Goal: Task Accomplishment & Management: Manage account settings

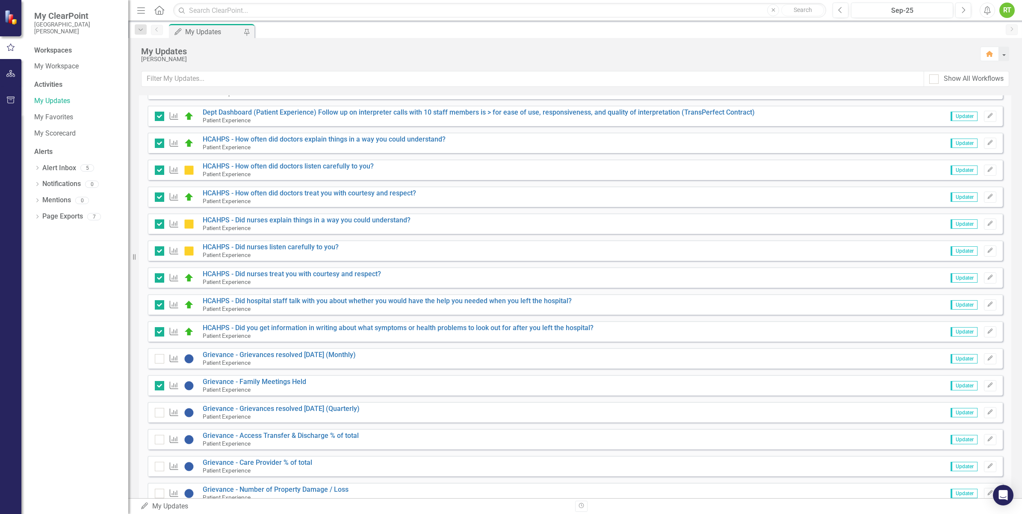
scroll to position [321, 0]
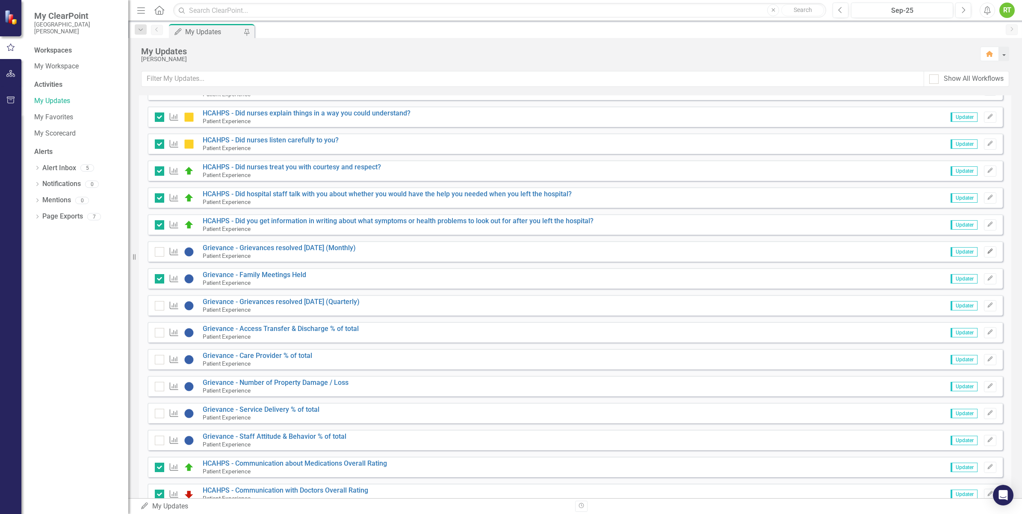
click at [987, 252] on icon "Edit" at bounding box center [990, 251] width 6 height 5
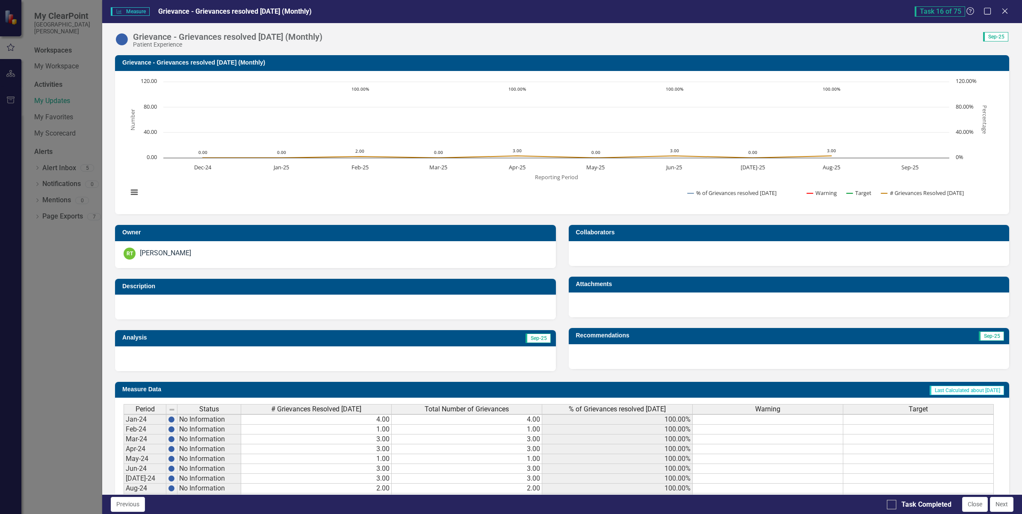
scroll to position [184, 0]
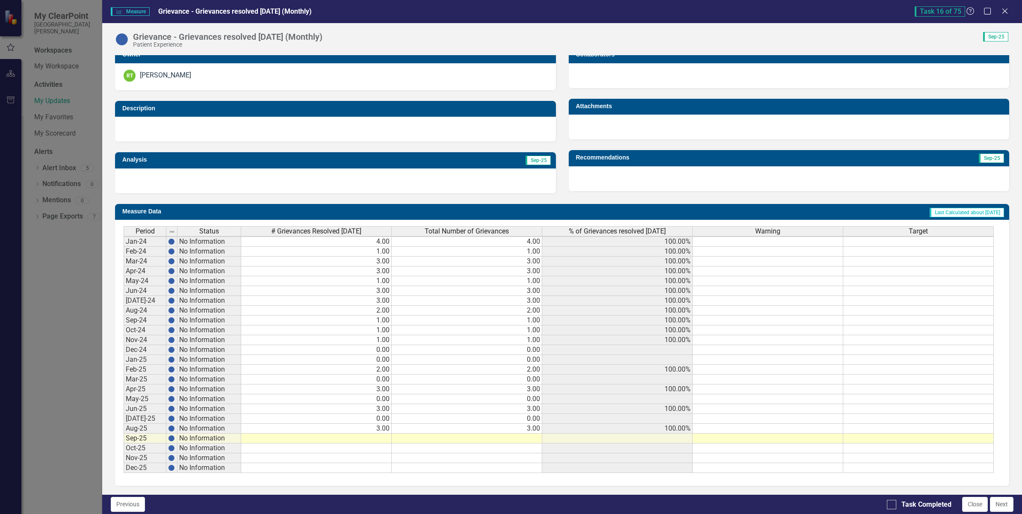
click at [124, 409] on div "Period Status Jan-24 No Information Feb-24 No Information Mar-24 No Information…" at bounding box center [124, 349] width 0 height 247
click at [137, 418] on td "[DATE]-25" at bounding box center [145, 419] width 43 height 10
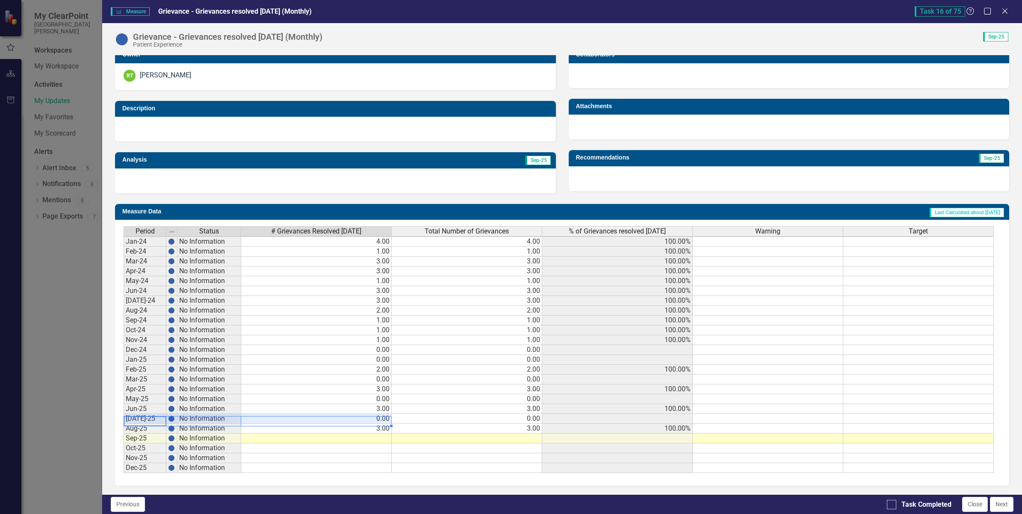
drag, startPoint x: 144, startPoint y: 417, endPoint x: 316, endPoint y: 412, distance: 172.8
click at [316, 412] on div "Period Status # Grievances Resolved [DATE] Total Number of Grievances % of Grie…" at bounding box center [559, 349] width 870 height 247
drag, startPoint x: 136, startPoint y: 426, endPoint x: 370, endPoint y: 417, distance: 234.8
click at [370, 417] on div "Period Status # Grievances Resolved [DATE] Total Number of Grievances % of Grie…" at bounding box center [559, 349] width 870 height 247
drag, startPoint x: 371, startPoint y: 412, endPoint x: 302, endPoint y: 419, distance: 69.7
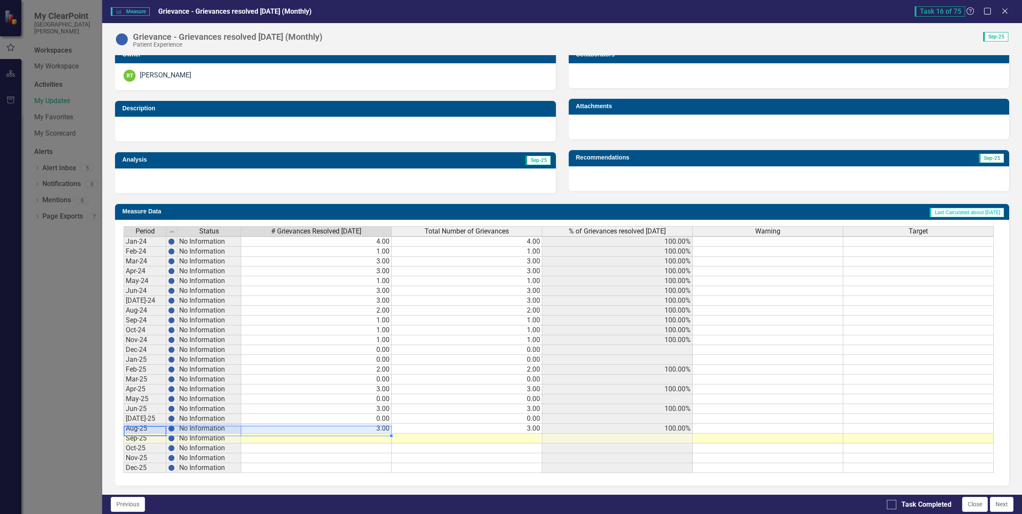
click at [371, 414] on td "0.00" at bounding box center [316, 419] width 150 height 10
drag, startPoint x: 140, startPoint y: 412, endPoint x: 376, endPoint y: 415, distance: 236.4
click at [376, 415] on div "Period Status # Grievances Resolved [DATE] Total Number of Grievances % of Grie…" at bounding box center [559, 349] width 870 height 247
click at [383, 414] on td "0.00" at bounding box center [316, 419] width 150 height 10
type textarea "1"
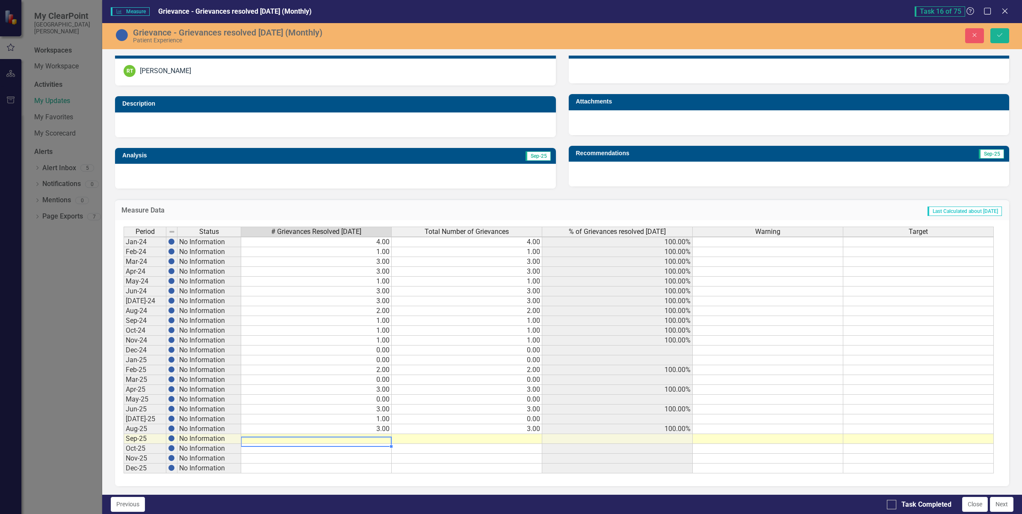
click at [372, 430] on td "3.00" at bounding box center [316, 429] width 150 height 10
click at [358, 450] on td at bounding box center [316, 449] width 150 height 10
click at [370, 425] on td "3.00" at bounding box center [316, 429] width 150 height 10
click at [307, 419] on td "1.00" at bounding box center [316, 419] width 150 height 10
click at [313, 408] on td "3.00" at bounding box center [316, 409] width 150 height 10
